Goal: Task Accomplishment & Management: Use online tool/utility

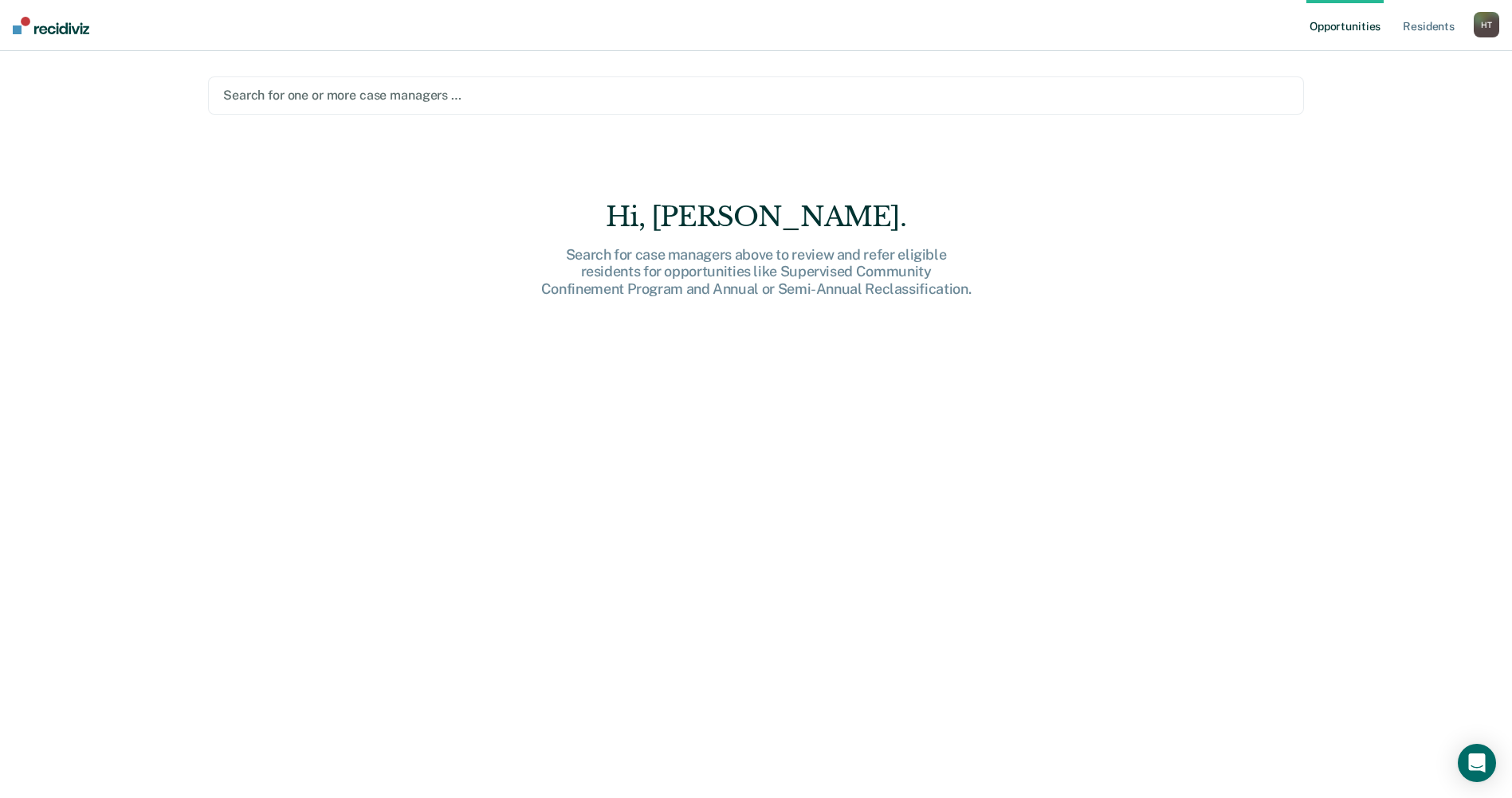
click at [328, 104] on div at bounding box center [755, 95] width 1065 height 19
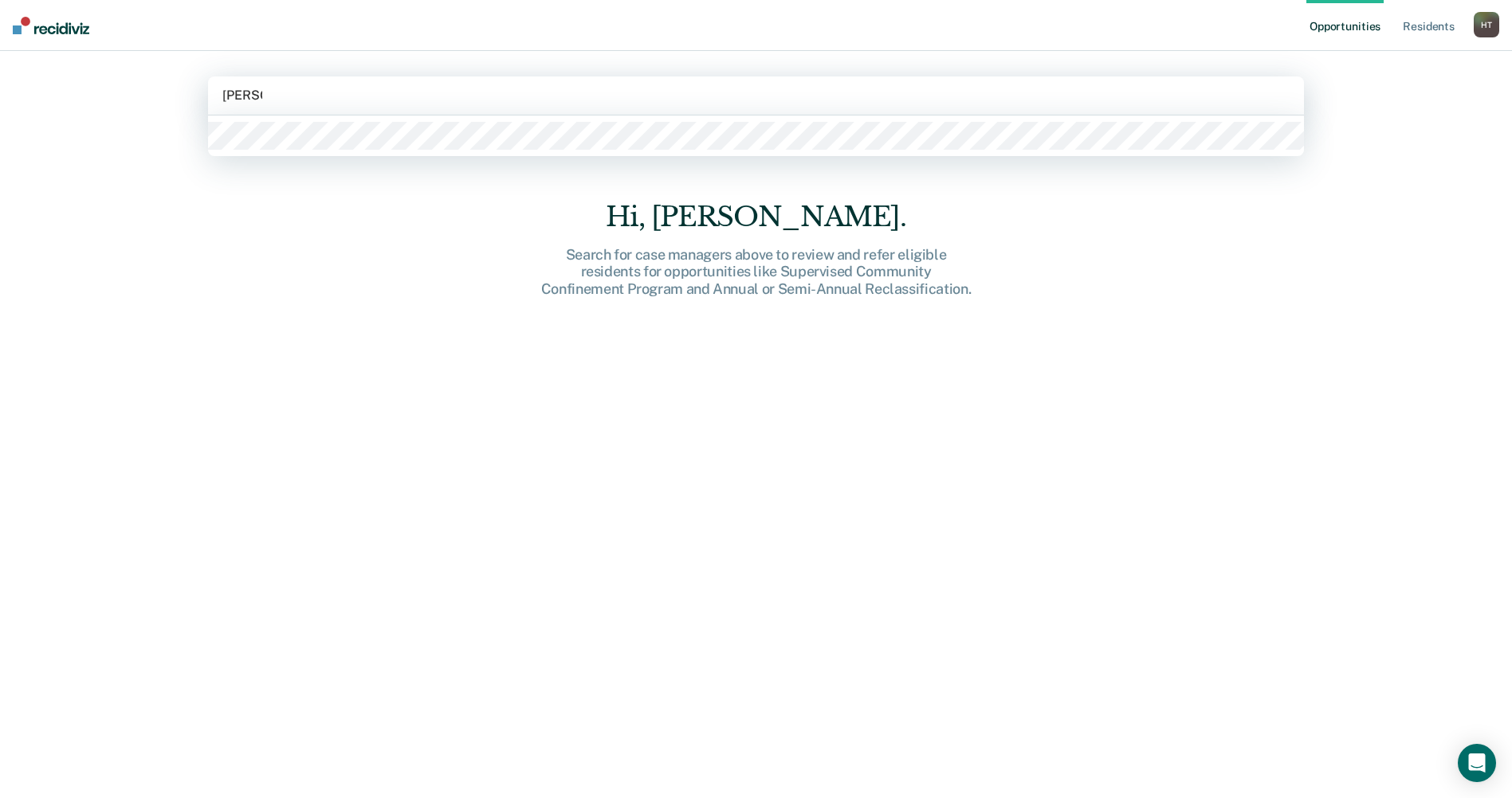
type input "thomas"
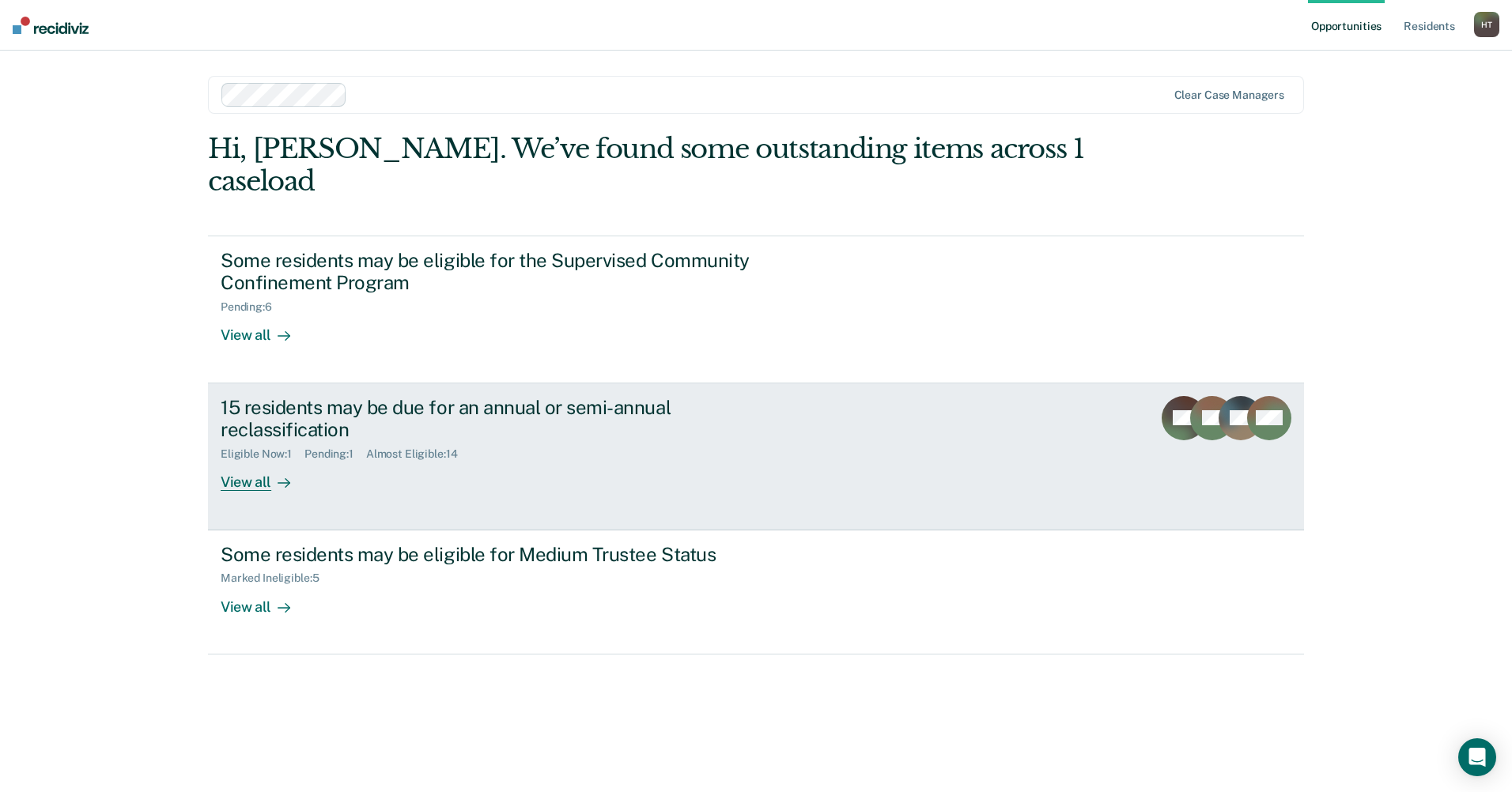
click at [254, 461] on div "View all" at bounding box center [264, 477] width 88 height 31
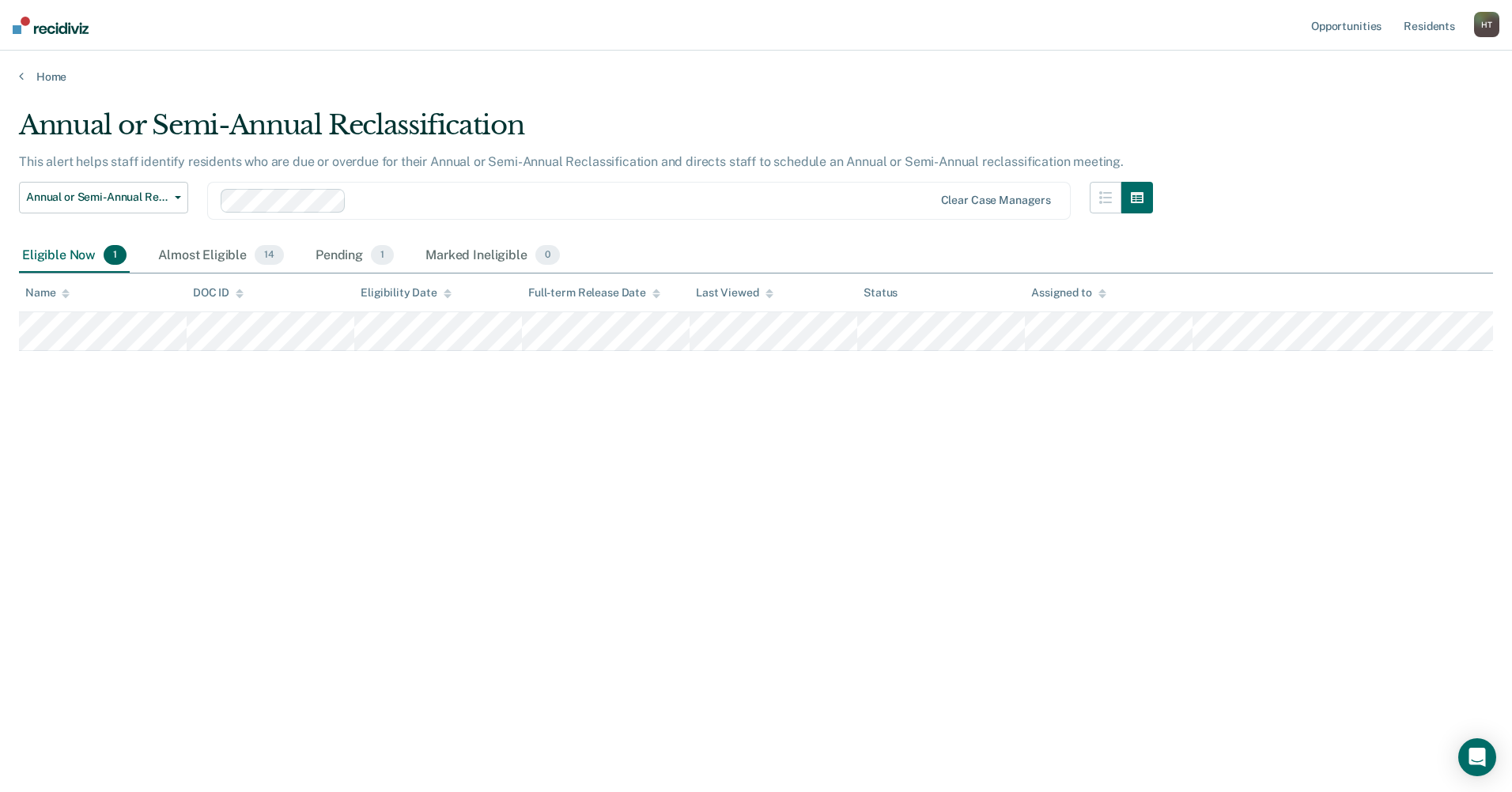
click at [1488, 26] on div "H T" at bounding box center [1487, 24] width 25 height 25
click at [1378, 109] on link "Log Out" at bounding box center [1423, 104] width 127 height 14
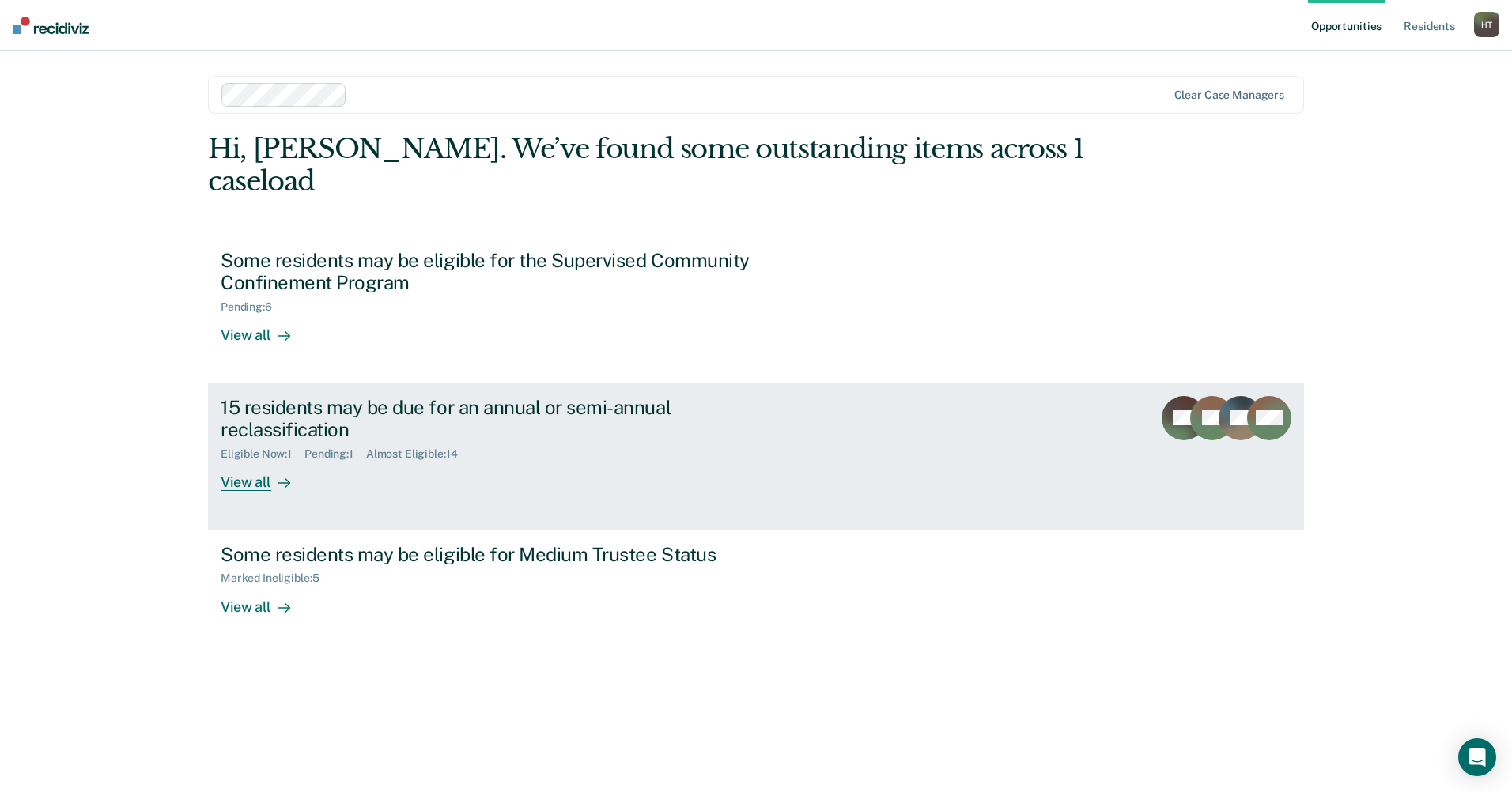
click at [245, 461] on div "View all" at bounding box center [264, 477] width 88 height 31
